Goal: Task Accomplishment & Management: Manage account settings

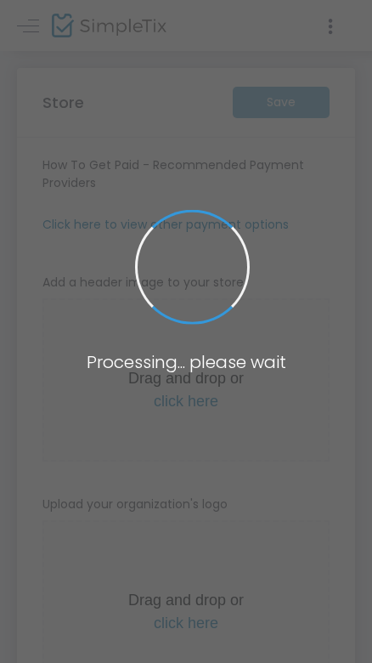
type input "[URL]"
radio input "true"
radio input "false"
radio input "true"
type input "Woodland Sprites & Chainmail [PERSON_NAME]"
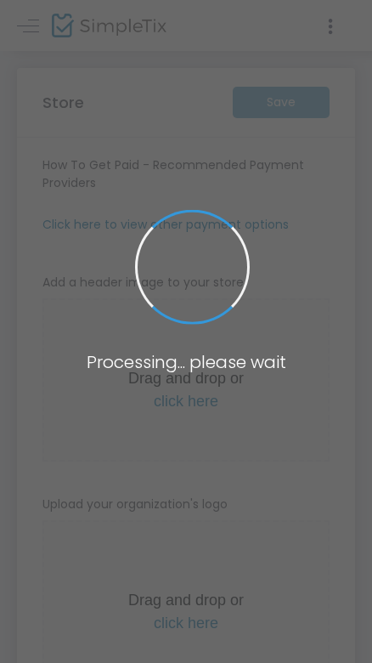
type input "2108448110"
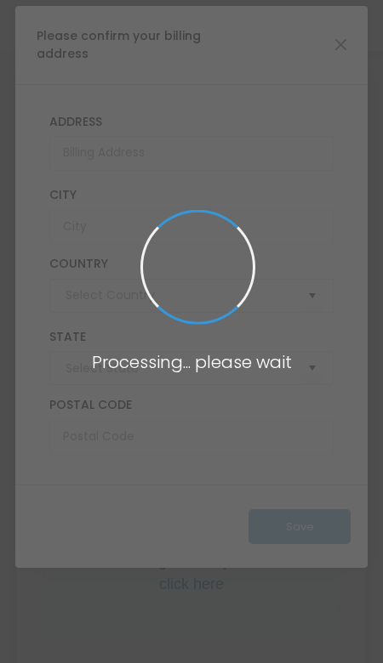
type input "United States"
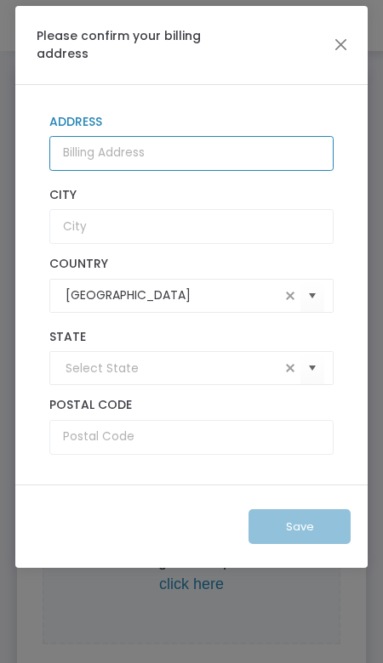
click at [191, 142] on input "Address" at bounding box center [191, 153] width 284 height 35
type input "5503 Research Dr"
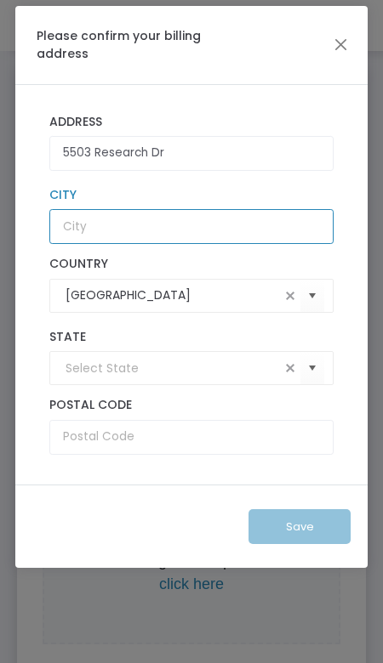
type input "San Antonio"
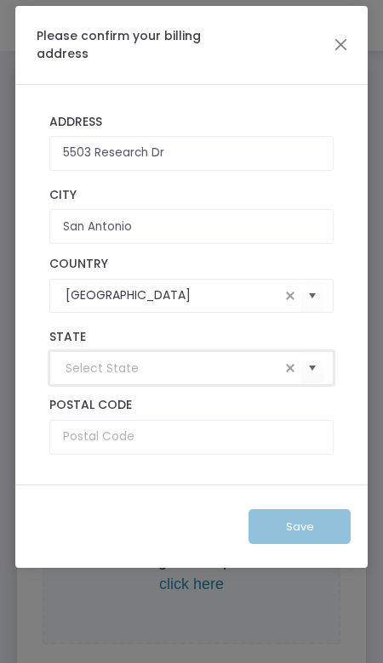
type input "TX"
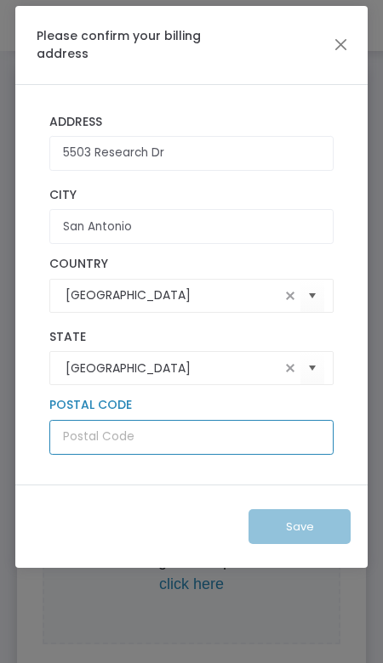
type input "78240"
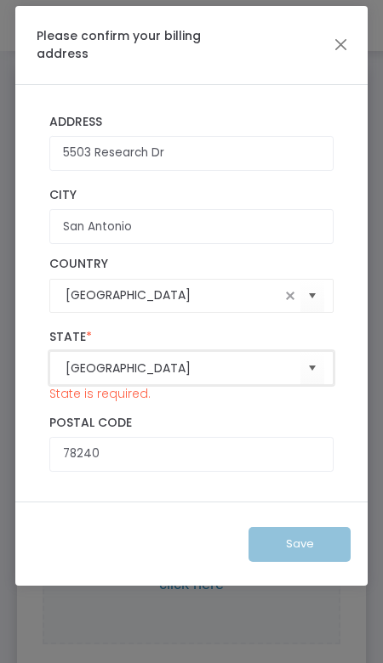
type input "TX"
type input "5503 Research Dr Apt 8101"
click at [150, 289] on input "United States" at bounding box center [172, 296] width 214 height 18
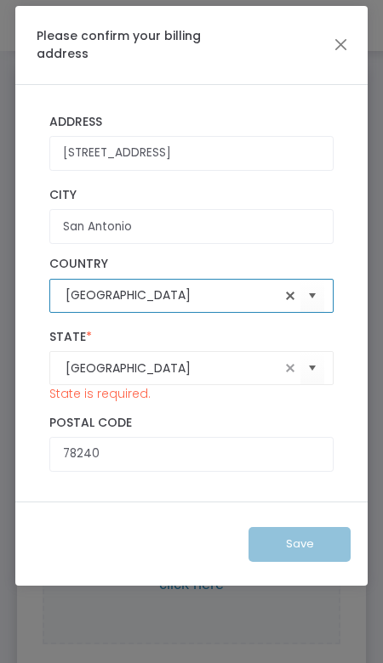
click at [291, 297] on span at bounding box center [290, 296] width 14 height 14
click at [305, 297] on span "Select" at bounding box center [312, 296] width 28 height 28
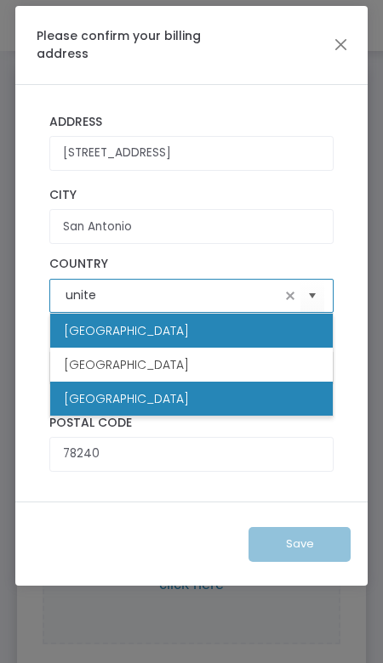
click at [95, 383] on li "United States" at bounding box center [191, 399] width 282 height 34
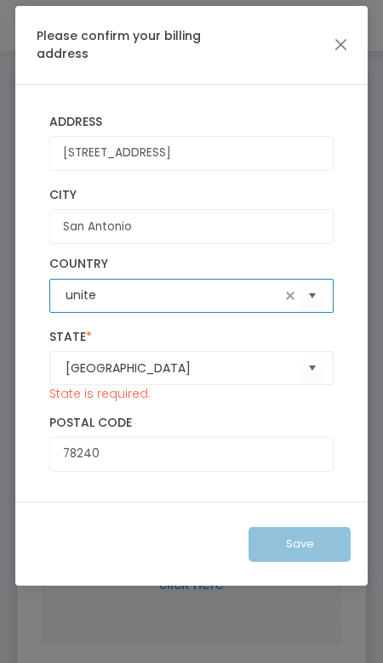
type input "United States"
click at [38, 392] on div "5503 Research Dr Apt 8101 Address San Antonio City United States Country TX Sta…" at bounding box center [191, 293] width 309 height 375
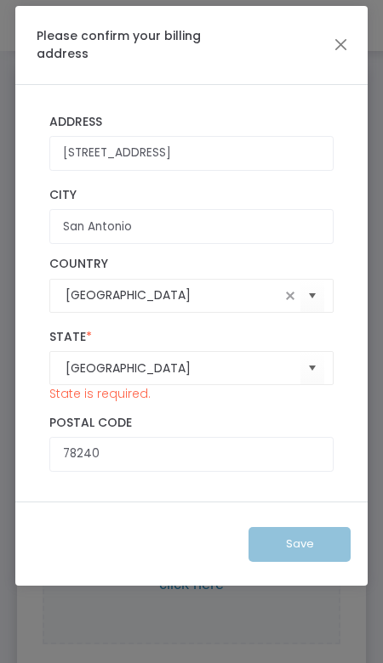
click at [116, 378] on kendo-combobox "TX" at bounding box center [191, 368] width 284 height 34
click at [141, 368] on input "TX" at bounding box center [182, 369] width 235 height 18
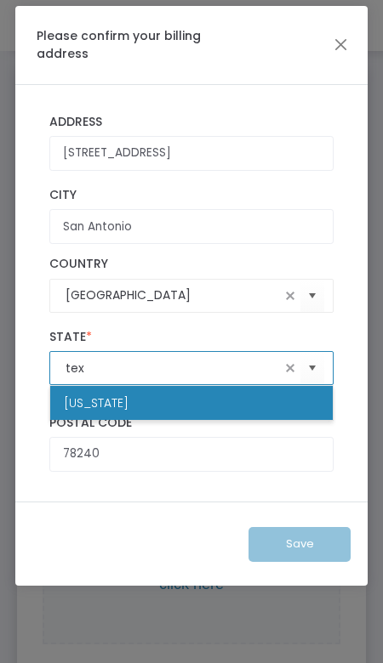
click at [124, 404] on li "Texas" at bounding box center [191, 403] width 282 height 34
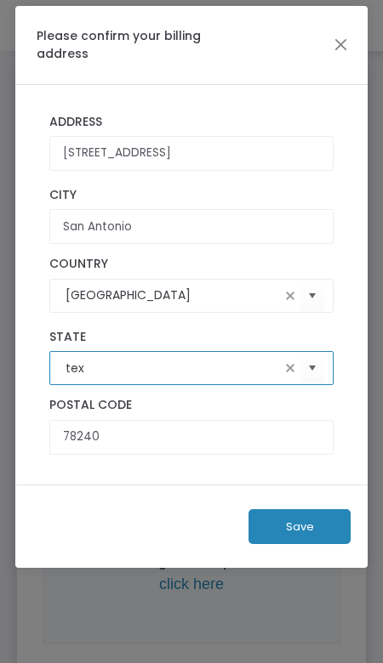
type input "Texas"
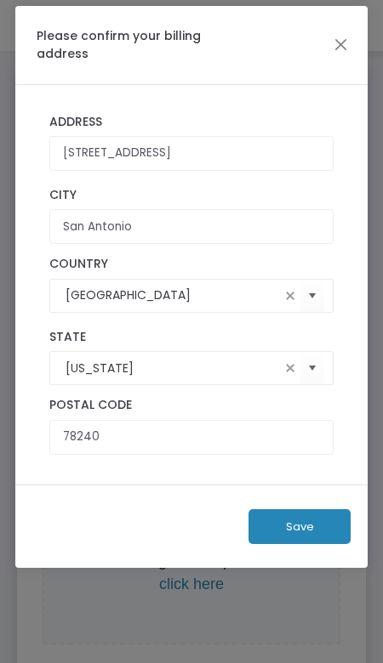
click at [116, 519] on div "Save" at bounding box center [191, 527] width 352 height 84
click at [290, 532] on button "Save" at bounding box center [299, 526] width 102 height 35
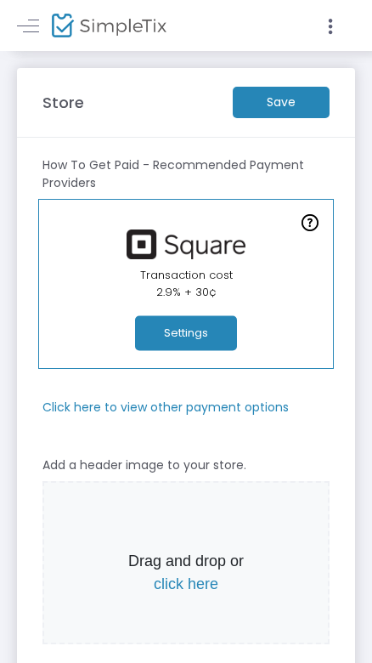
click at [287, 105] on m-button "Save" at bounding box center [281, 102] width 97 height 31
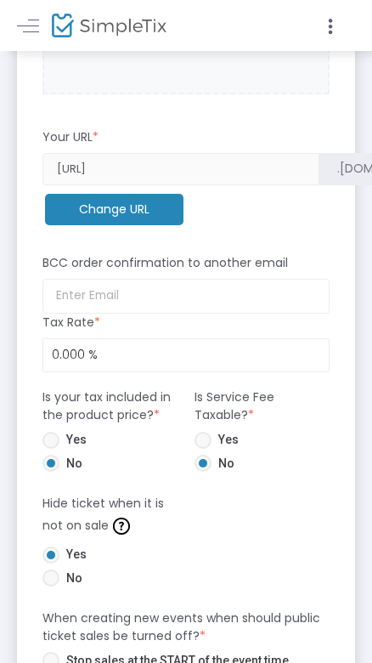
scroll to position [783, 0]
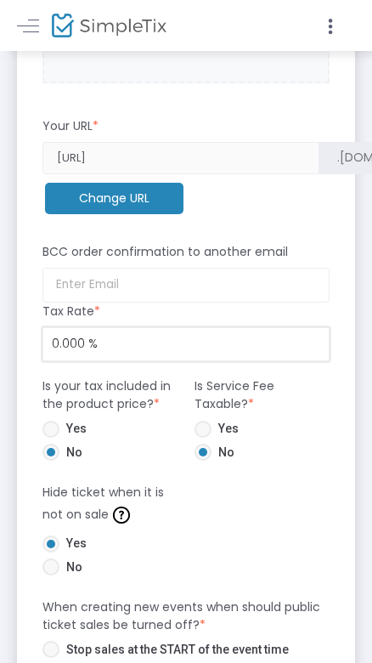
click at [74, 348] on input "0.000 %" at bounding box center [186, 344] width 286 height 32
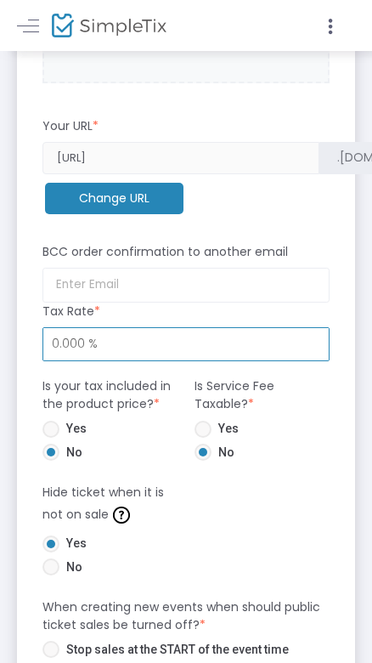
click at [74, 348] on input "0.000 %" at bounding box center [186, 344] width 286 height 32
click at [106, 386] on m-panel-subtitle "Is your tax included in the product price? *" at bounding box center [110, 396] width 135 height 36
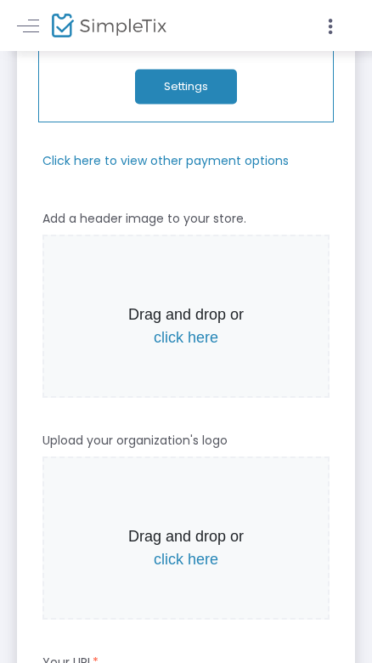
scroll to position [0, 0]
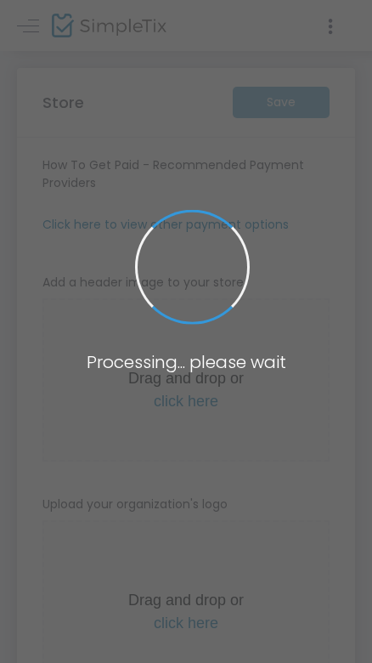
type input "[URL]"
radio input "true"
radio input "false"
radio input "true"
type input "Woodland Sprites & Chainmail [PERSON_NAME]"
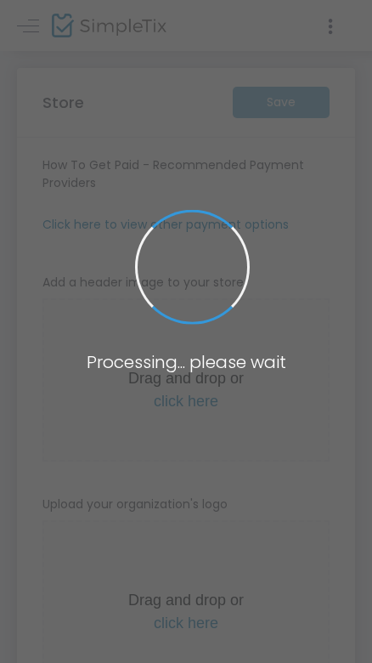
type input "2108448110"
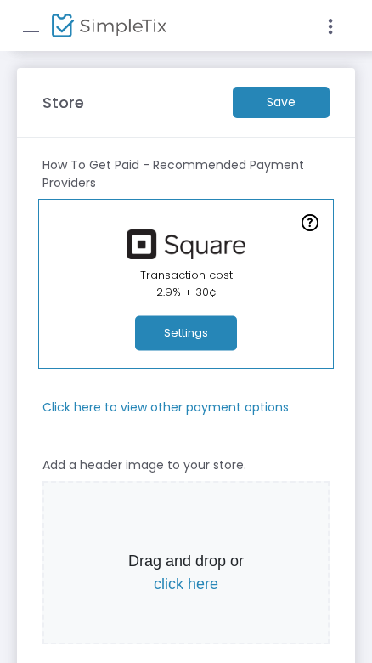
click at [288, 102] on m-button "Save" at bounding box center [281, 102] width 97 height 31
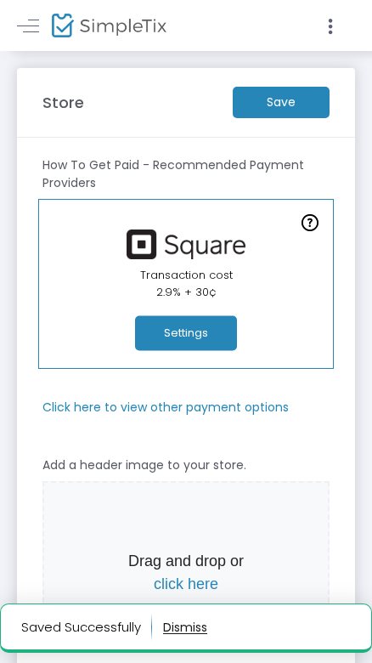
click at [217, 338] on button "Settings" at bounding box center [186, 333] width 102 height 35
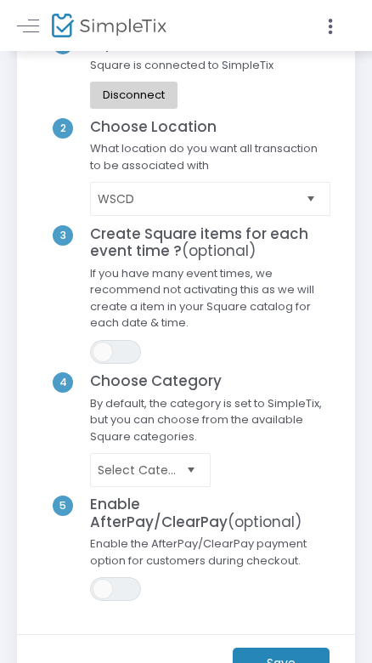
scroll to position [130, 0]
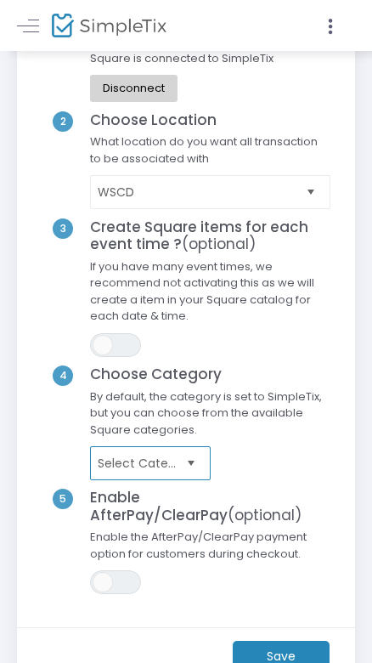
click at [150, 466] on span "Select Category" at bounding box center [139, 463] width 82 height 17
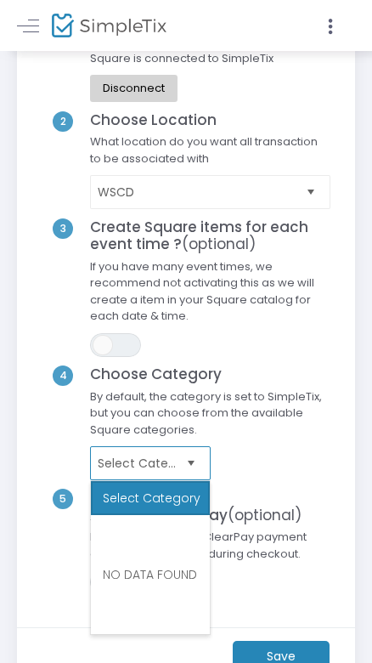
click at [150, 466] on span "Select Category" at bounding box center [139, 463] width 82 height 17
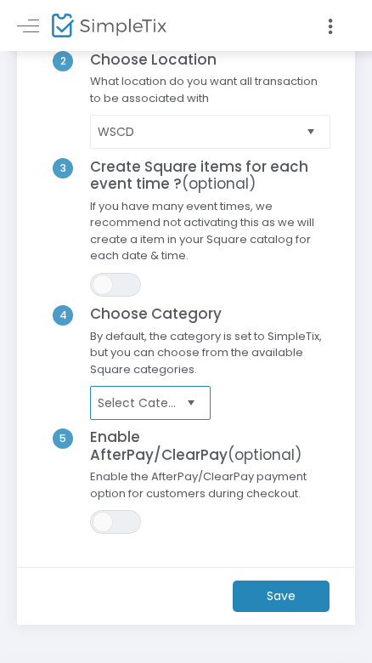
scroll to position [264, 0]
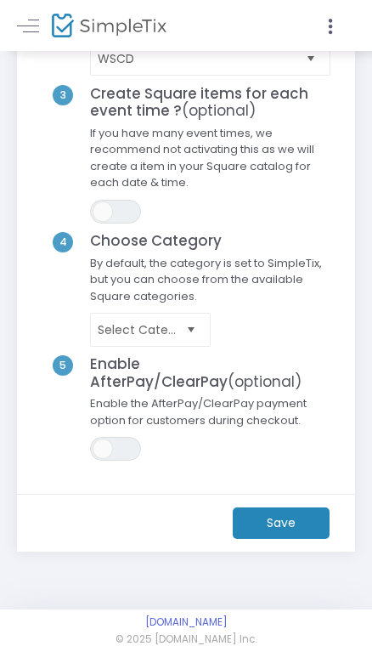
click at [270, 525] on m-button "Save" at bounding box center [281, 523] width 97 height 31
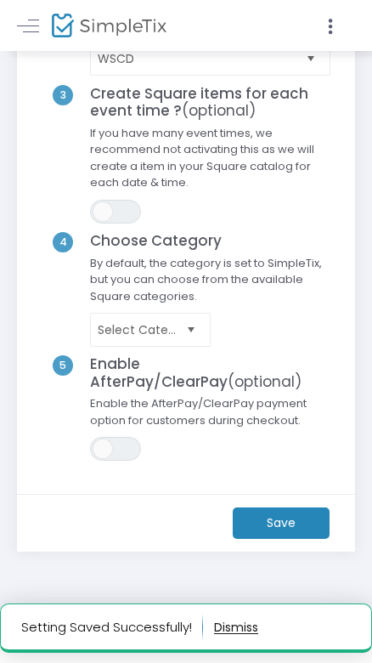
scroll to position [0, 0]
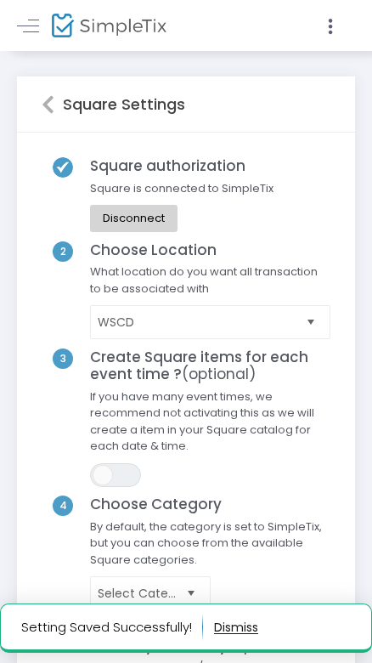
click at [122, 102] on h5 "Square Settings" at bounding box center [119, 104] width 131 height 19
click at [46, 105] on icon at bounding box center [48, 104] width 13 height 20
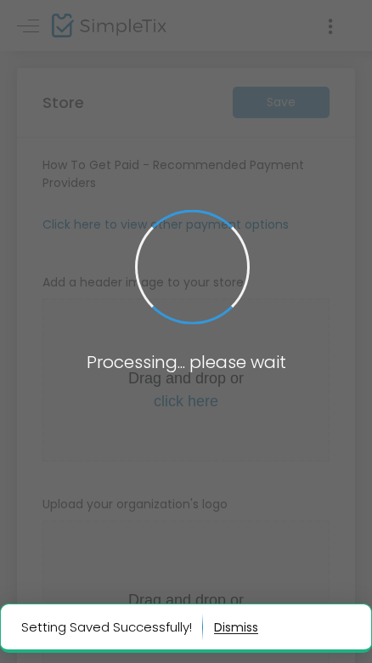
type input "[URL]"
radio input "true"
radio input "false"
radio input "true"
type input "WSCD"
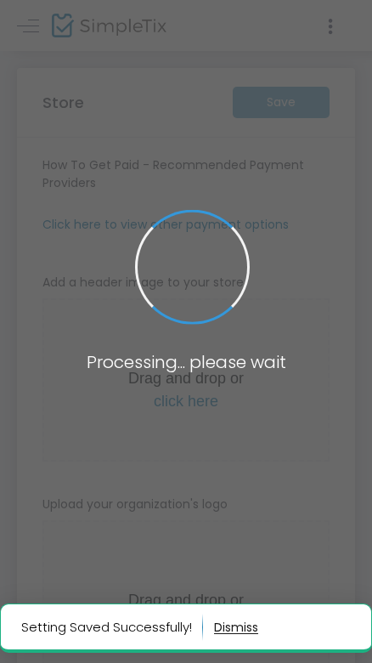
type input "2108448110"
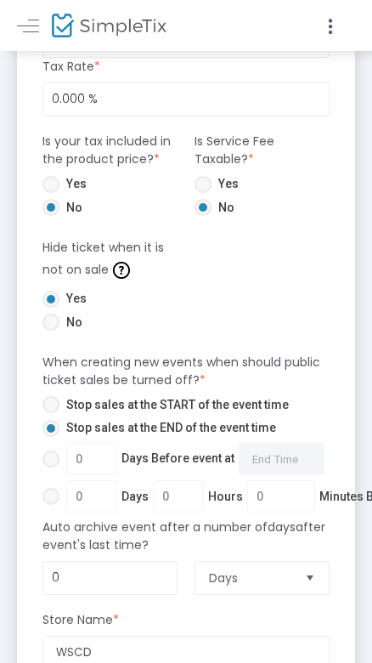
scroll to position [1030, 0]
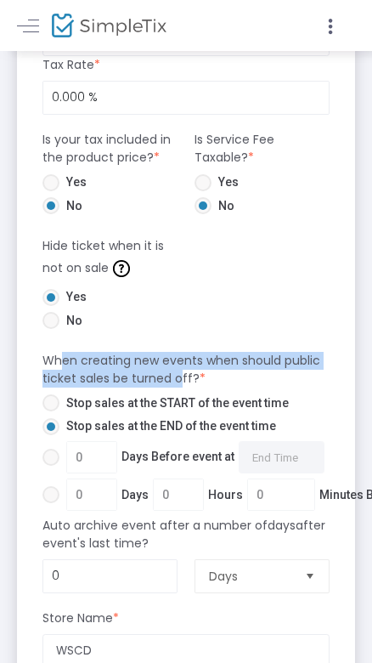
drag, startPoint x: 59, startPoint y: 360, endPoint x: 177, endPoint y: 374, distance: 119.1
click at [177, 374] on m-panel-subtitle "When creating new events when should public ticket sales be turned off? *" at bounding box center [186, 370] width 287 height 36
click at [51, 462] on span at bounding box center [51, 457] width 17 height 17
click at [51, 466] on input "0 Days Before event at Required." at bounding box center [50, 466] width 1 height 1
radio input "true"
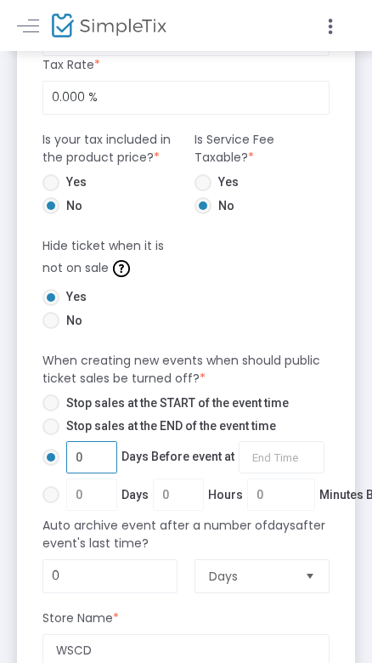
drag, startPoint x: 94, startPoint y: 459, endPoint x: 111, endPoint y: 451, distance: 19.0
click at [111, 451] on input "0" at bounding box center [91, 457] width 49 height 32
type input "7"
click at [216, 454] on span "7 Days Before event at Required." at bounding box center [192, 457] width 265 height 32
click at [51, 466] on input "7 Days Before event at Required." at bounding box center [50, 466] width 1 height 1
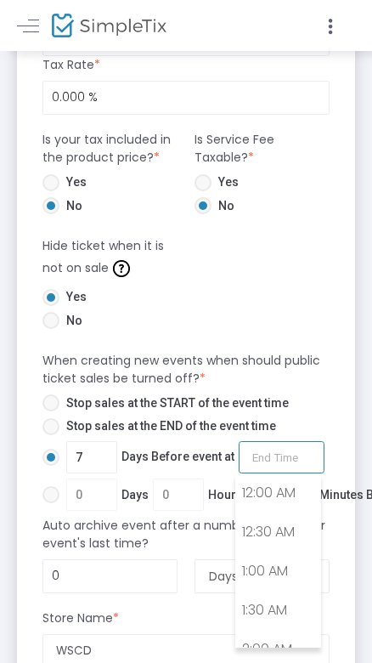
click at [269, 471] on input "7 Days Before event at Required." at bounding box center [282, 457] width 86 height 32
click at [181, 449] on span "7 Days Before event at Required." at bounding box center [192, 457] width 265 height 32
click at [51, 466] on input "7 Days Before event at Required." at bounding box center [50, 466] width 1 height 1
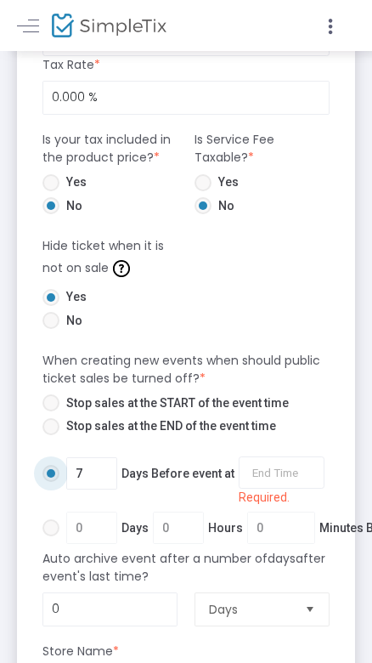
click at [182, 463] on span "7 Days Before event at Required." at bounding box center [192, 473] width 265 height 65
click at [51, 482] on input "7 Days Before event at Required." at bounding box center [50, 482] width 1 height 1
click at [88, 513] on span "0 Days 0 Hours 0 Minutes Before the event" at bounding box center [258, 528] width 397 height 32
click at [51, 537] on input "0 Days 0 Hours 0 Minutes Before the event" at bounding box center [50, 537] width 1 height 1
radio input "true"
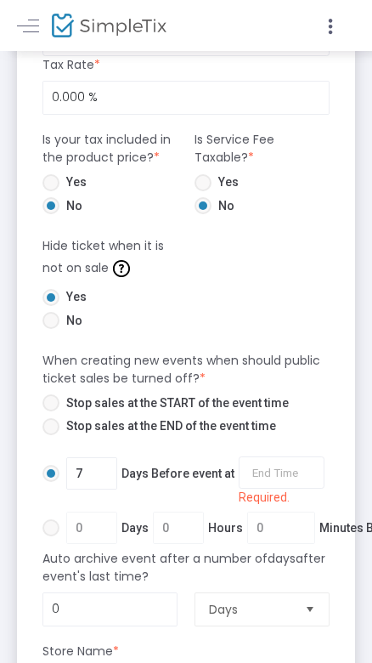
type input "0"
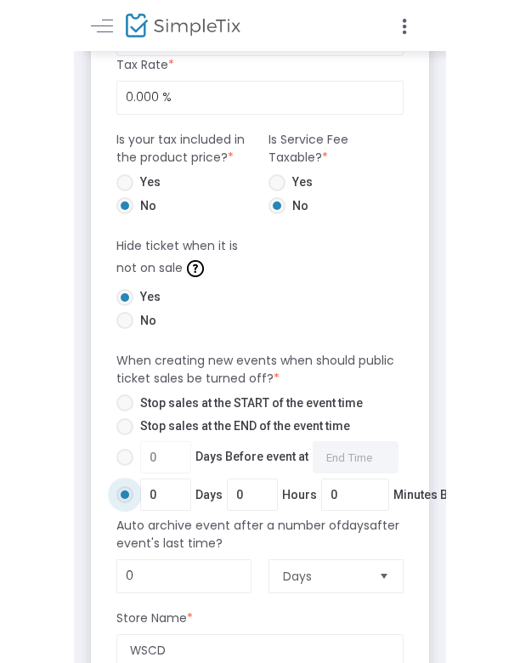
scroll to position [999, 0]
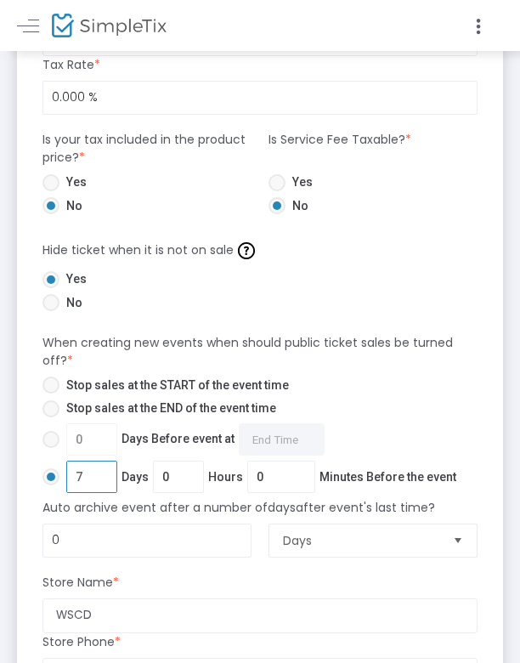
type input "7"
click at [382, 462] on div "0 Days Before event at Required." at bounding box center [256, 442] width 445 height 38
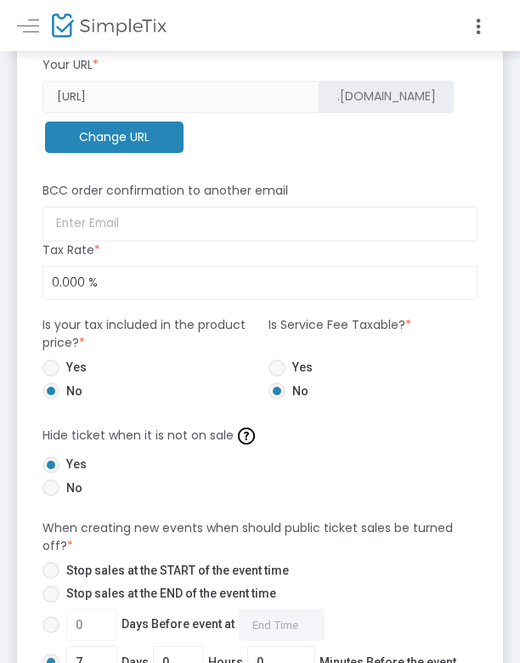
scroll to position [816, 0]
